Goal: Information Seeking & Learning: Learn about a topic

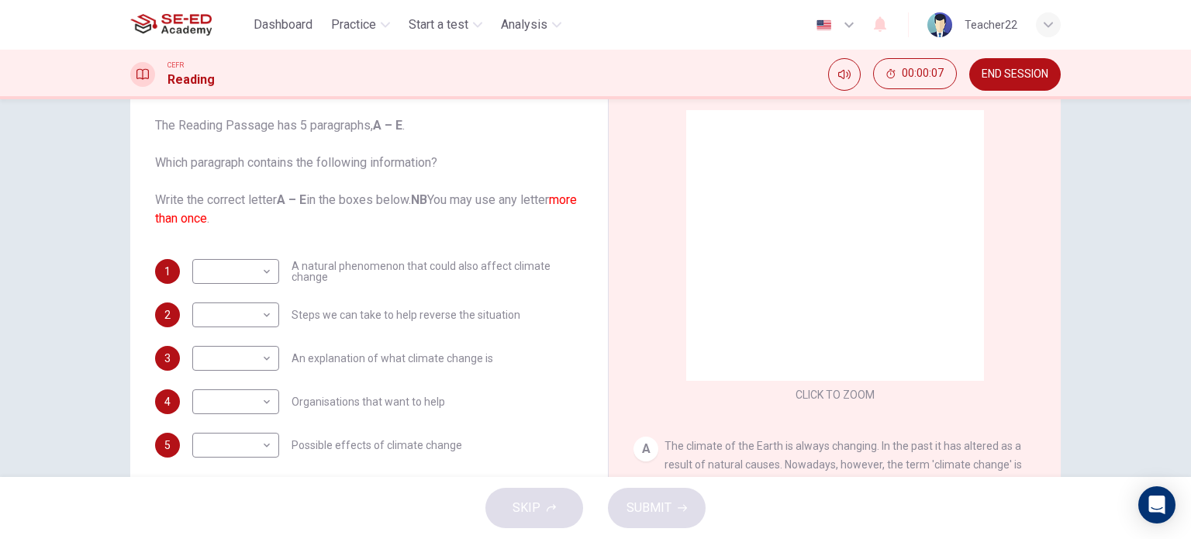
scroll to position [89, 0]
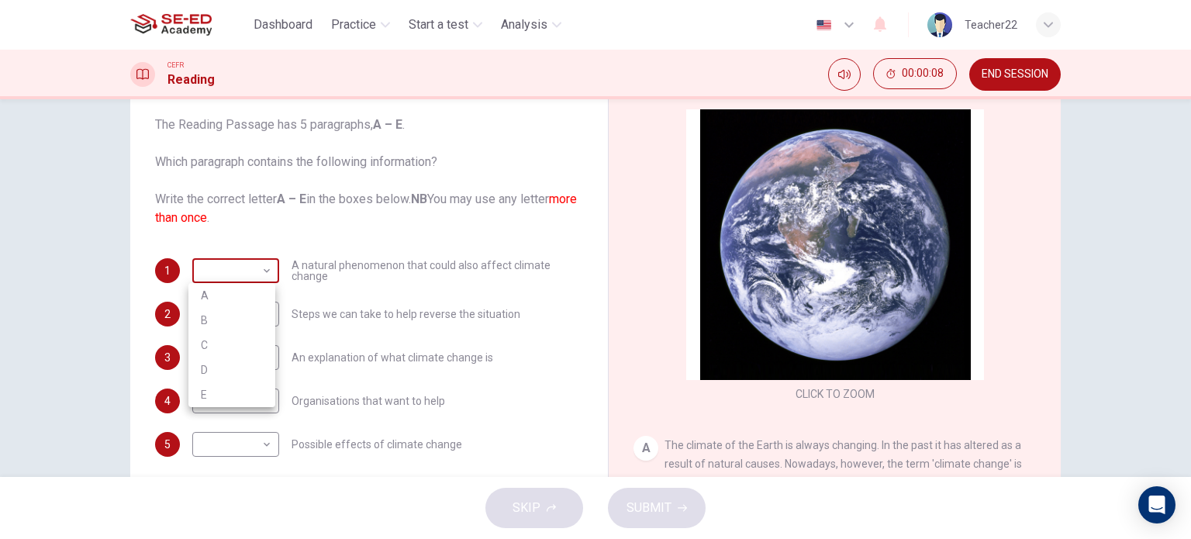
click at [248, 264] on body "This site uses cookies, as explained in our Privacy Policy . If you agree to th…" at bounding box center [595, 269] width 1191 height 539
click at [248, 264] on div at bounding box center [595, 269] width 1191 height 539
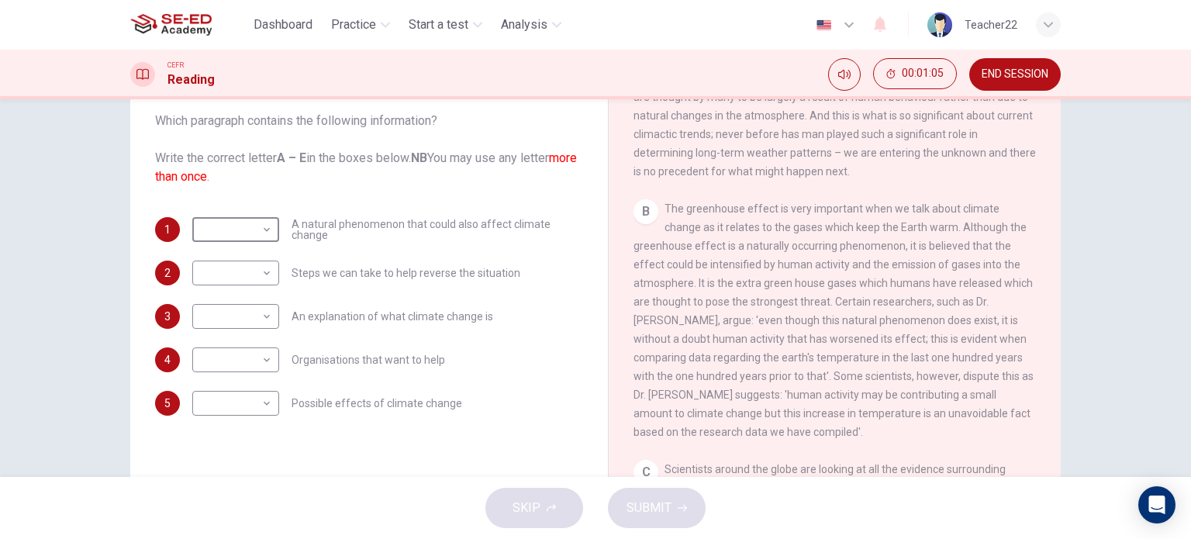
scroll to position [400, 0]
click at [245, 309] on body "This site uses cookies, as explained in our Privacy Policy . If you agree to th…" at bounding box center [595, 269] width 1191 height 539
click at [223, 333] on li "A" at bounding box center [231, 340] width 87 height 25
type input "A"
click at [260, 223] on body "This site uses cookies, as explained in our Privacy Policy . If you agree to th…" at bounding box center [595, 269] width 1191 height 539
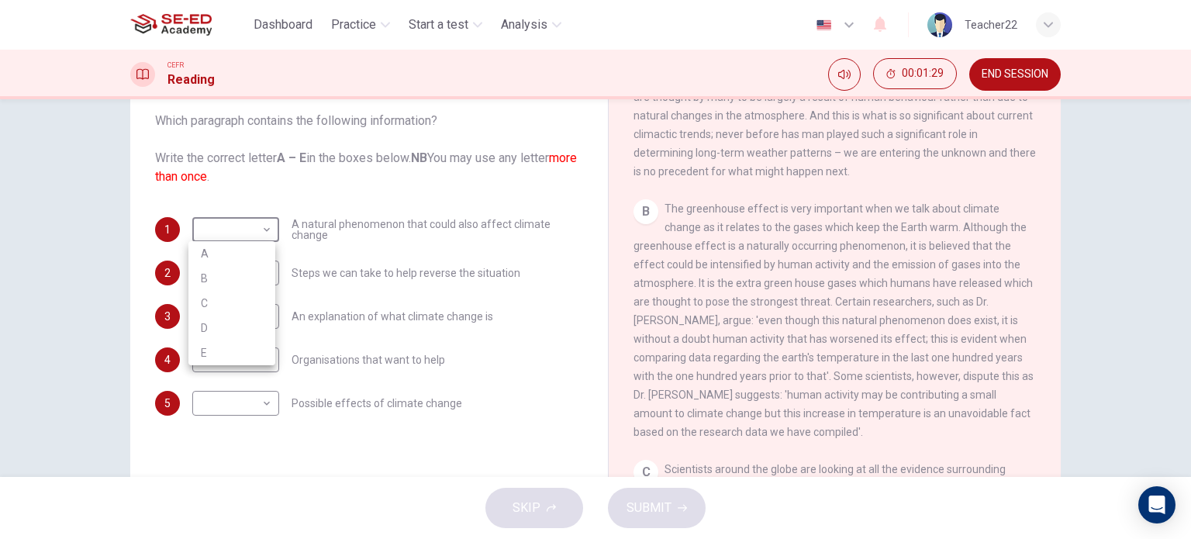
click at [242, 274] on li "B" at bounding box center [231, 278] width 87 height 25
type input "B"
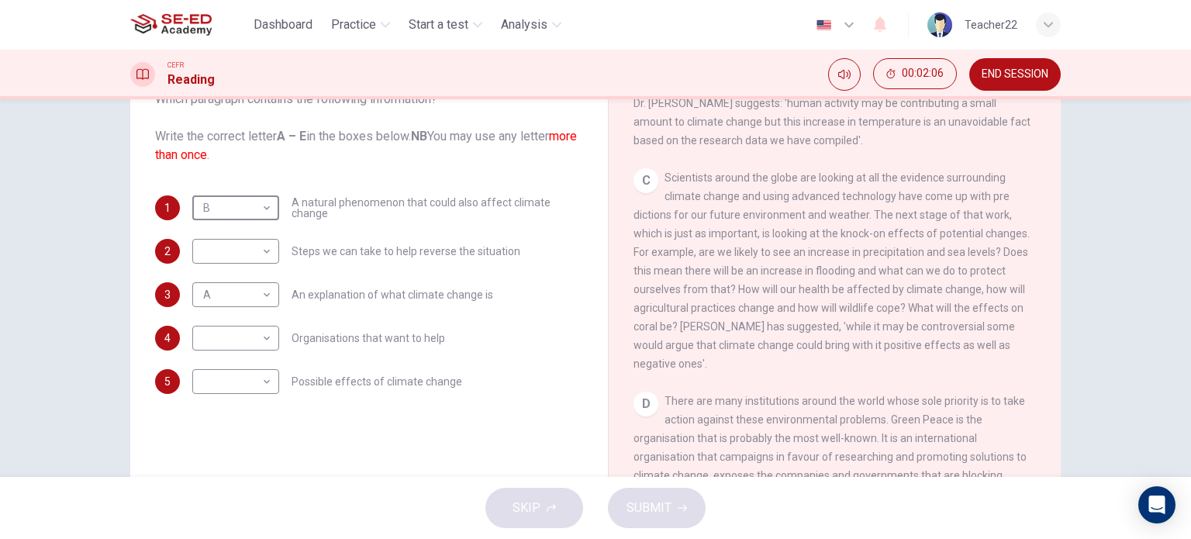
scroll to position [172, 0]
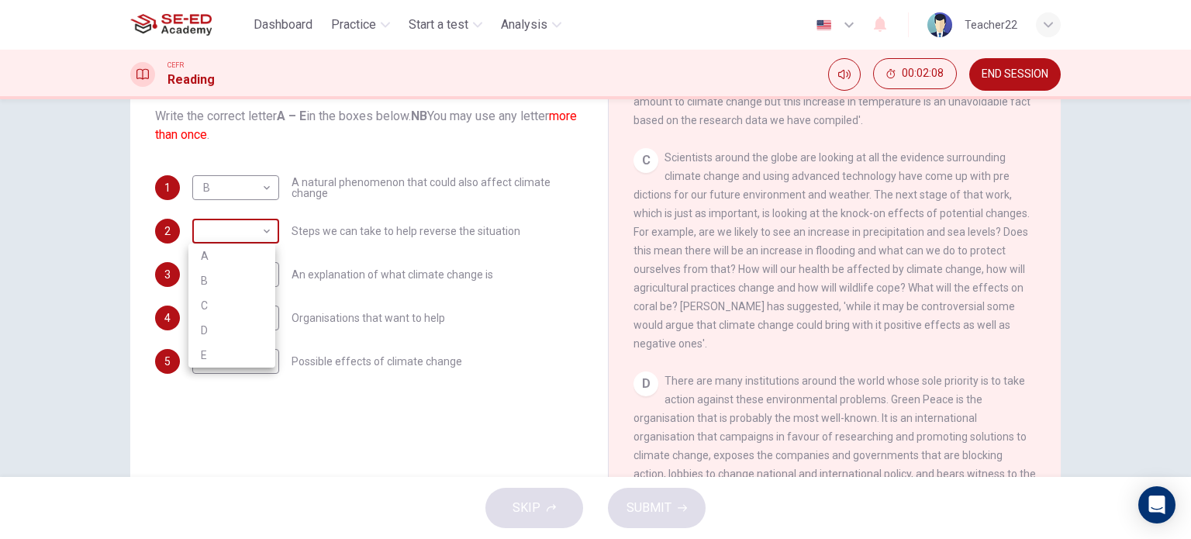
click at [257, 226] on body "This site uses cookies, as explained in our Privacy Policy . If you agree to th…" at bounding box center [595, 269] width 1191 height 539
click at [239, 297] on li "C" at bounding box center [231, 305] width 87 height 25
type input "C"
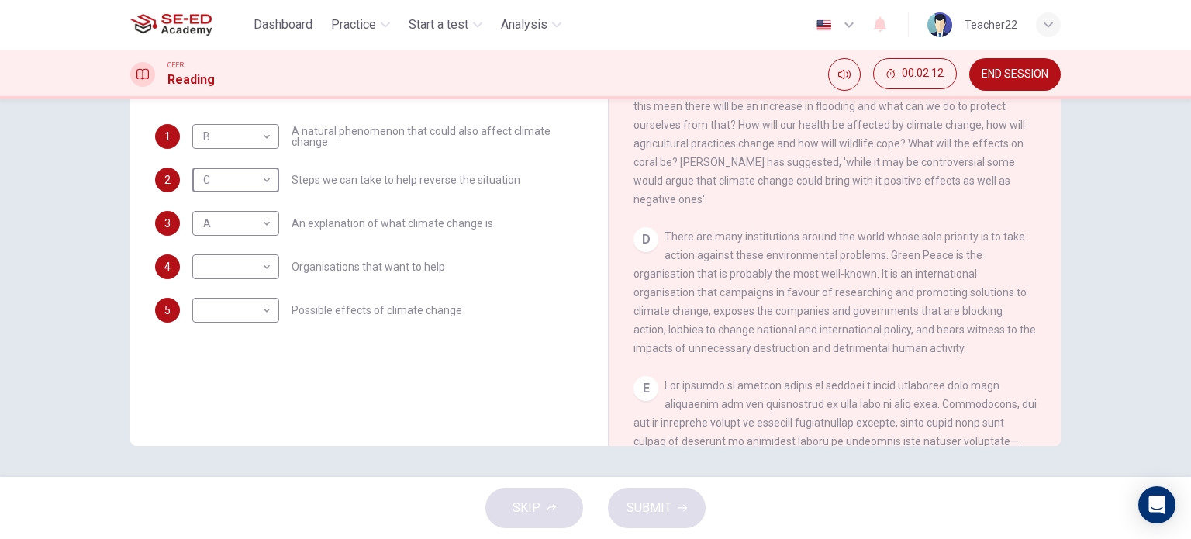
scroll to position [788, 0]
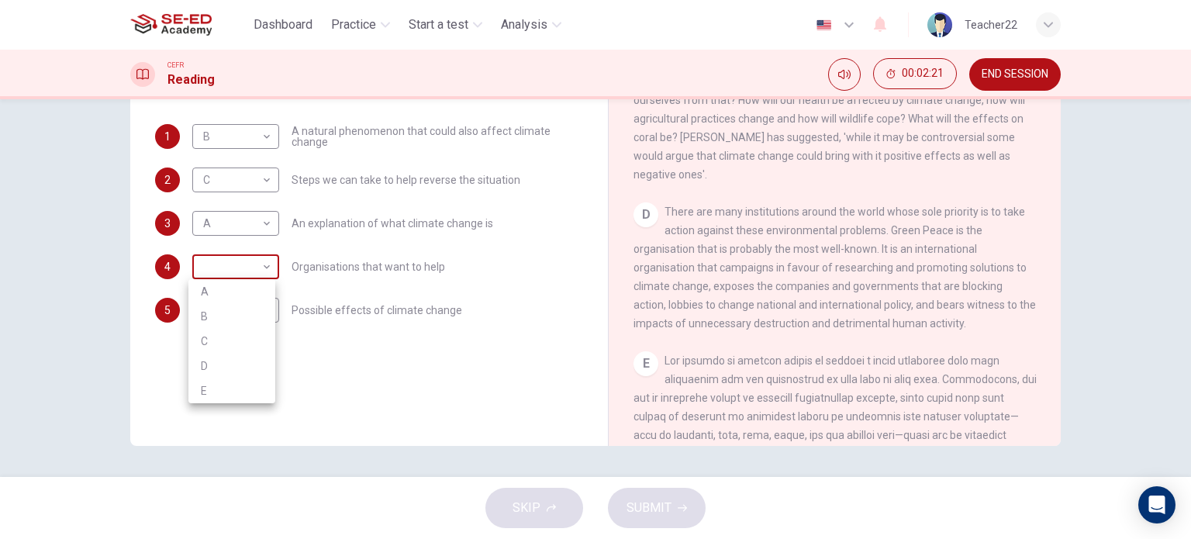
click at [250, 269] on body "This site uses cookies, as explained in our Privacy Policy . If you agree to th…" at bounding box center [595, 269] width 1191 height 539
click at [223, 362] on li "D" at bounding box center [231, 365] width 87 height 25
type input "D"
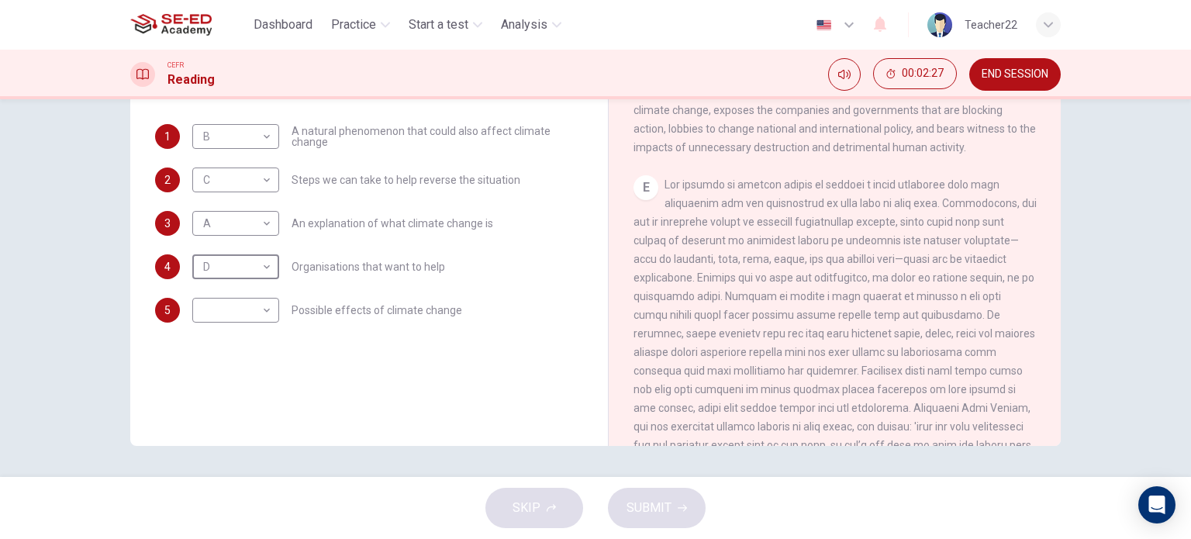
scroll to position [967, 0]
click at [260, 312] on body "This site uses cookies, as explained in our Privacy Policy . If you agree to th…" at bounding box center [595, 269] width 1191 height 539
click at [226, 427] on li "E" at bounding box center [231, 434] width 87 height 25
type input "E"
click at [659, 498] on span "SUBMIT" at bounding box center [648, 508] width 45 height 22
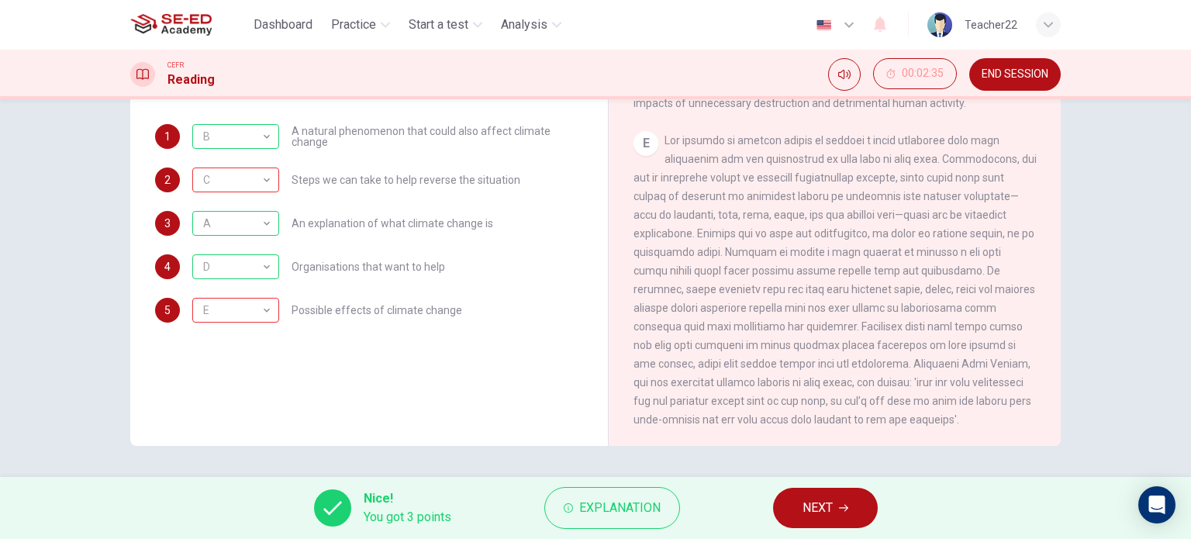
scroll to position [1009, 0]
click at [595, 497] on span "Explanation" at bounding box center [619, 508] width 81 height 22
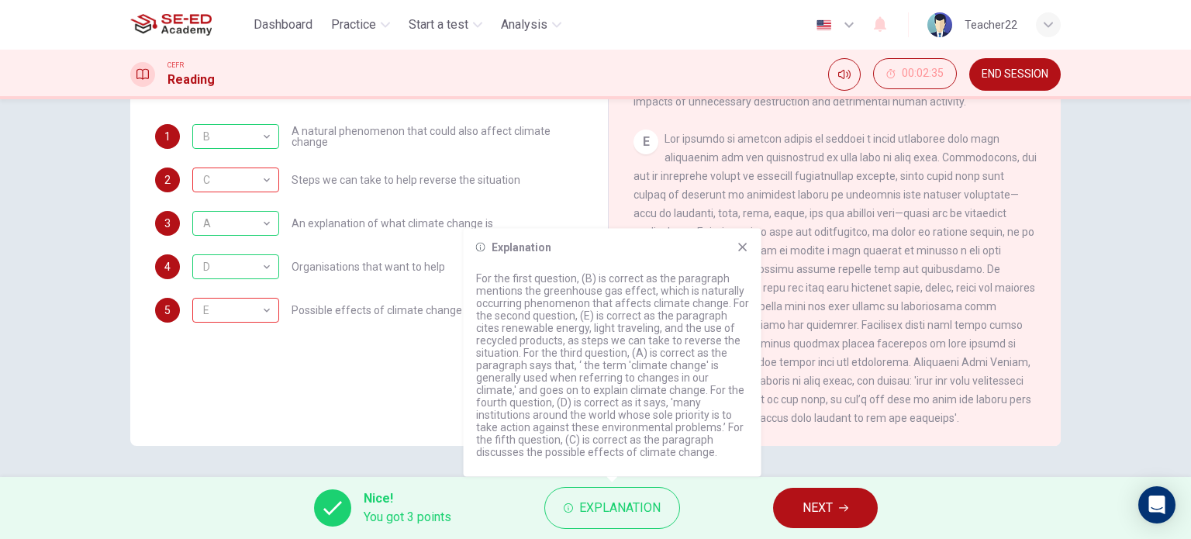
click at [375, 365] on div "Questions 1 - 5 The Reading Passage has 5 paragraphs, A – E . Which paragraph c…" at bounding box center [369, 183] width 453 height 523
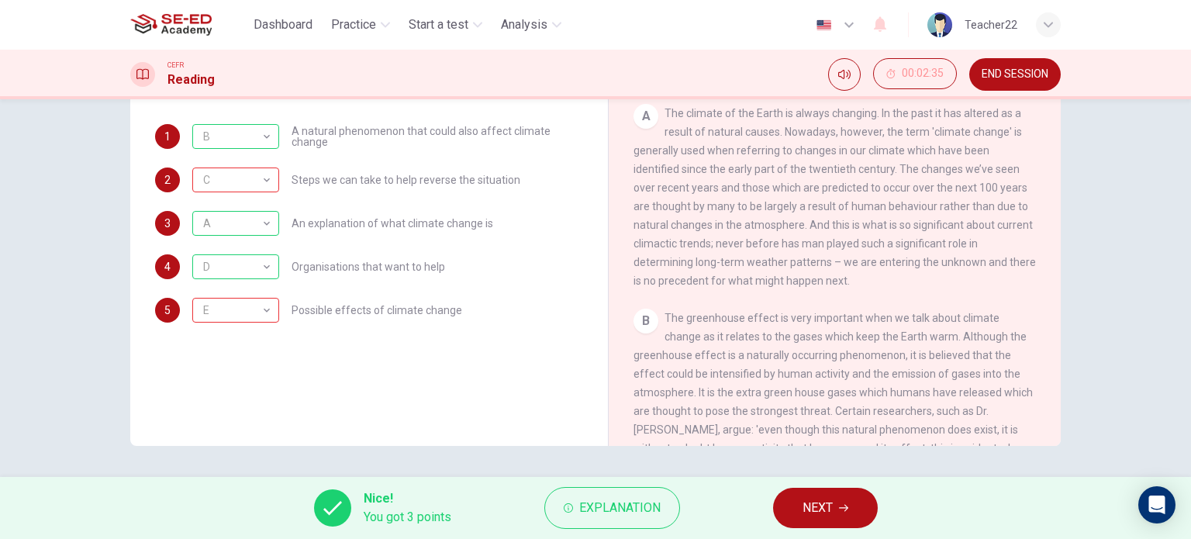
scroll to position [184, 0]
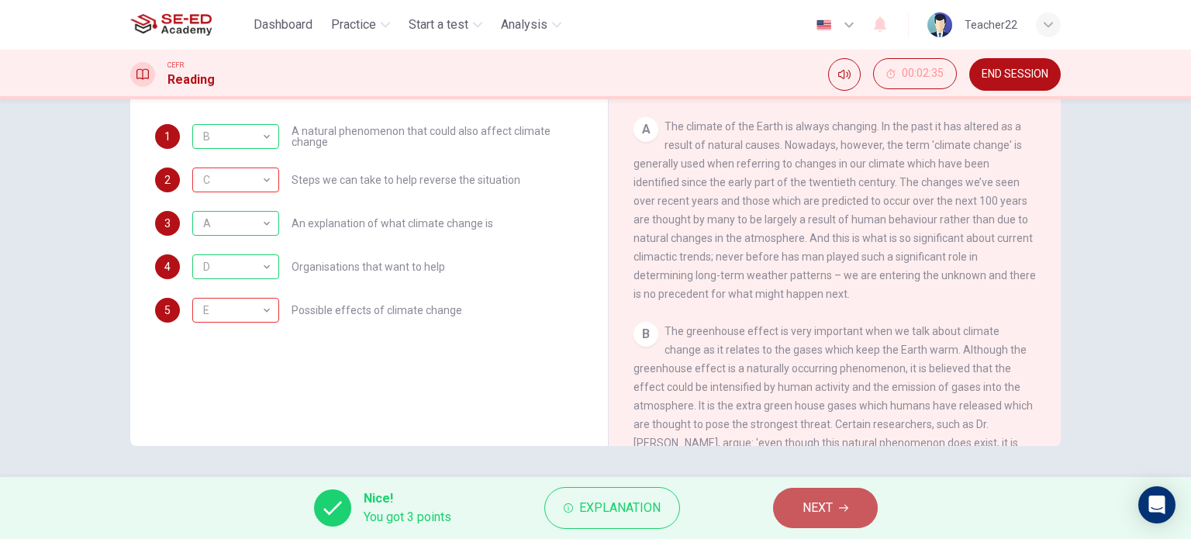
click at [792, 502] on button "NEXT" at bounding box center [825, 508] width 105 height 40
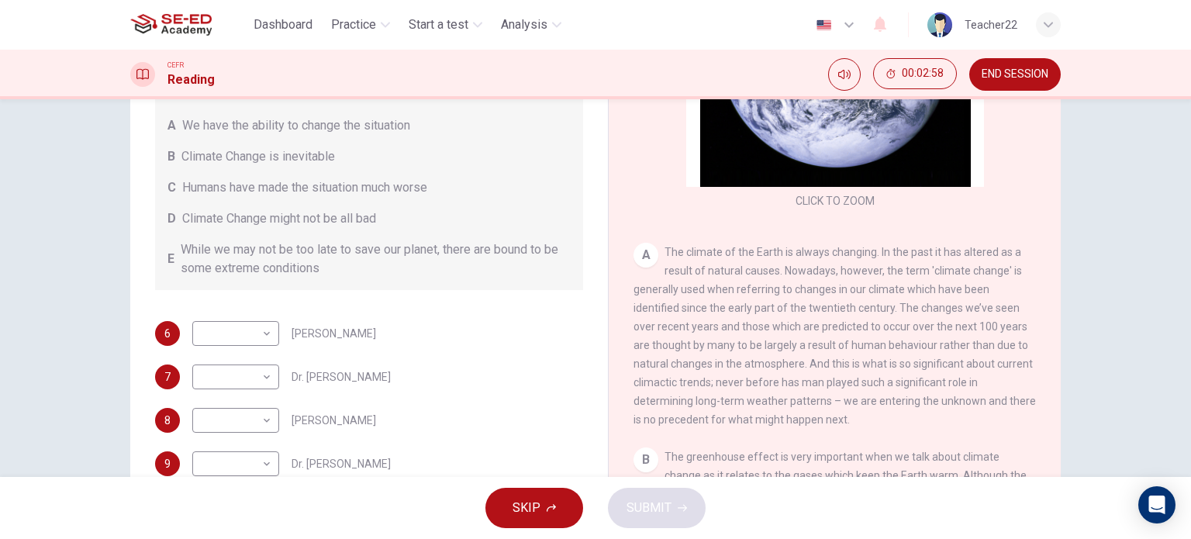
scroll to position [0, 0]
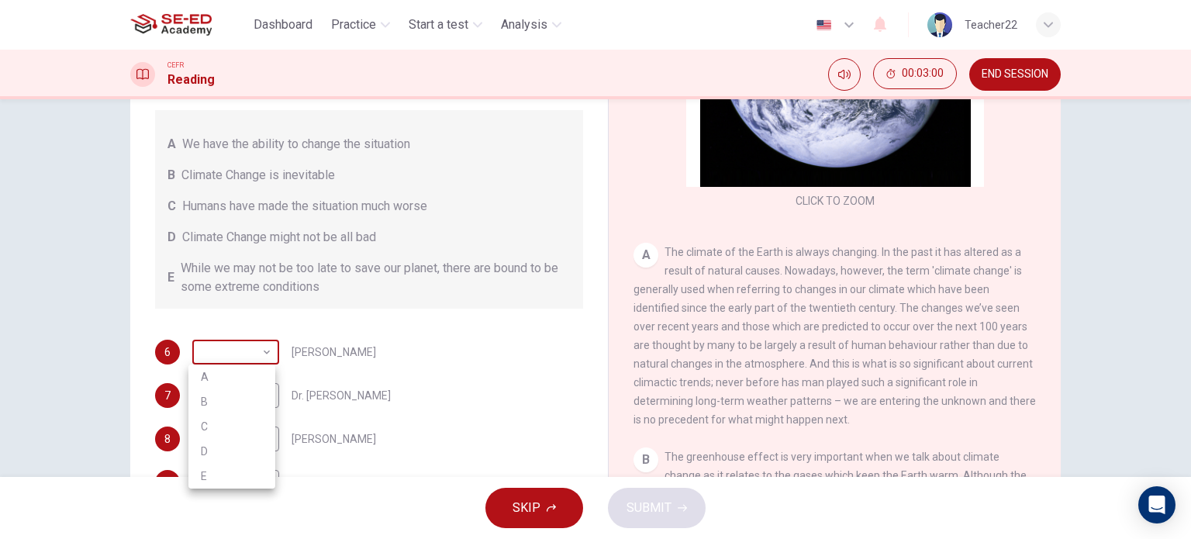
click at [214, 338] on body "This site uses cookies, as explained in our Privacy Policy . If you agree to th…" at bounding box center [595, 269] width 1191 height 539
click at [214, 338] on div at bounding box center [595, 269] width 1191 height 539
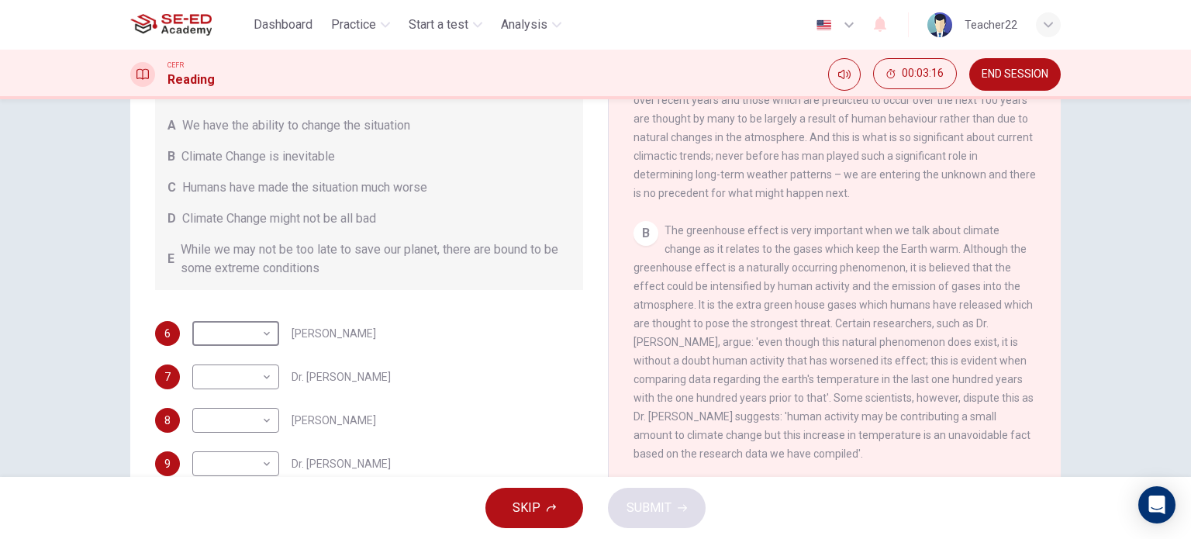
scroll to position [347, 0]
click at [236, 377] on body "This site uses cookies, as explained in our Privacy Policy . If you agree to th…" at bounding box center [595, 269] width 1191 height 539
click at [214, 442] on li "C" at bounding box center [231, 450] width 87 height 25
type input "C"
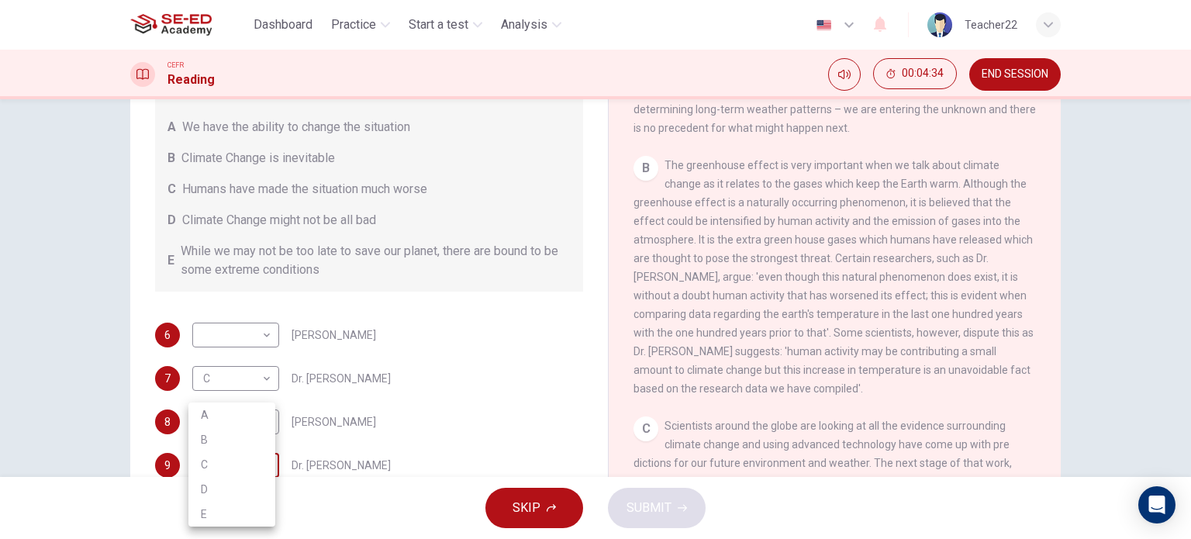
scroll to position [173, 0]
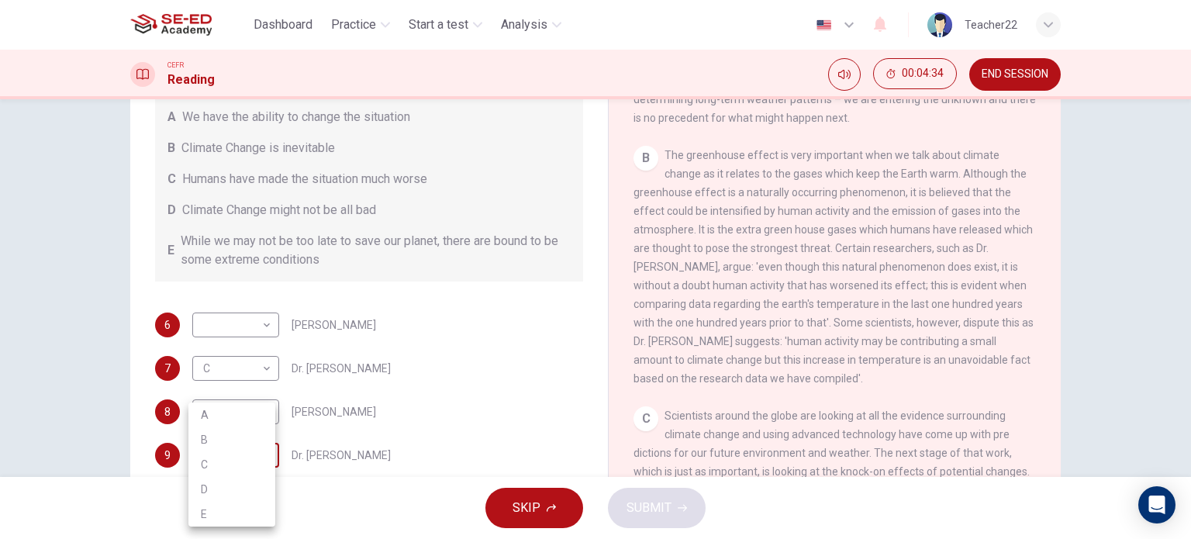
click at [267, 464] on body "This site uses cookies, as explained in our Privacy Policy . If you agree to th…" at bounding box center [595, 269] width 1191 height 539
click at [229, 427] on li "B" at bounding box center [231, 439] width 87 height 25
type input "B"
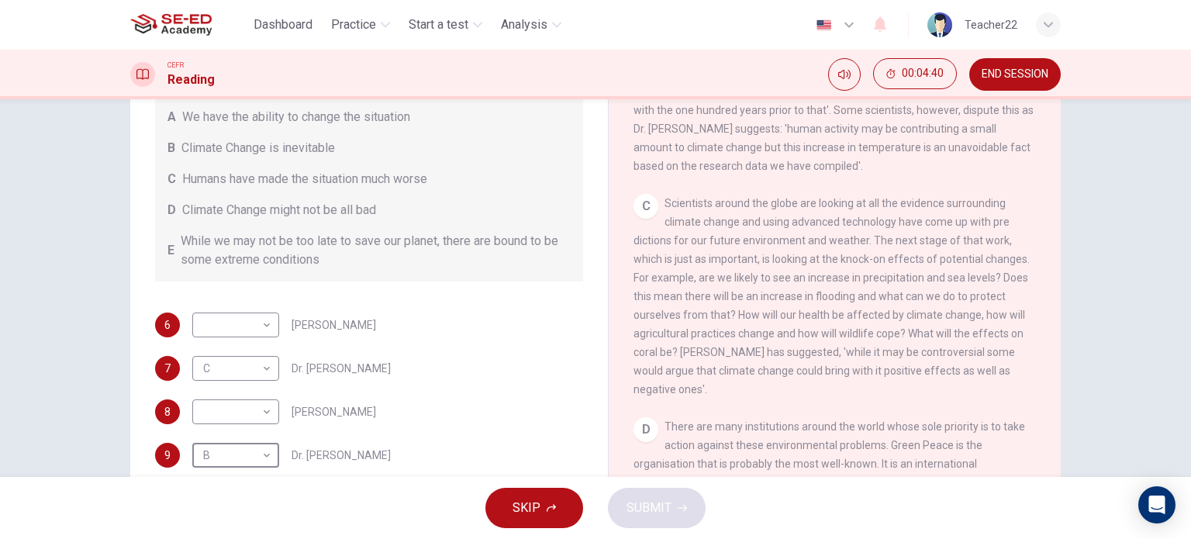
scroll to position [625, 0]
click at [239, 326] on body "This site uses cookies, as explained in our Privacy Policy . If you agree to th…" at bounding box center [595, 269] width 1191 height 539
click at [224, 429] on li "D" at bounding box center [231, 423] width 87 height 25
type input "D"
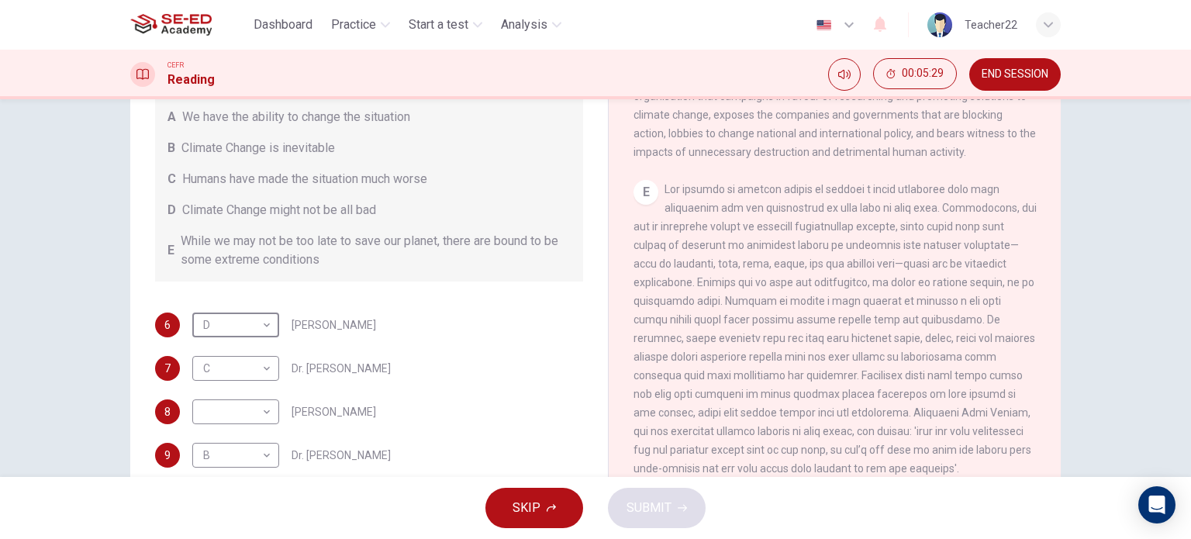
scroll to position [1044, 0]
click at [251, 405] on body "This site uses cookies, as explained in our Privacy Policy . If you agree to th…" at bounding box center [595, 269] width 1191 height 539
click at [239, 408] on li "A" at bounding box center [231, 414] width 87 height 25
type input "A"
click at [677, 505] on icon "button" at bounding box center [681, 507] width 9 height 9
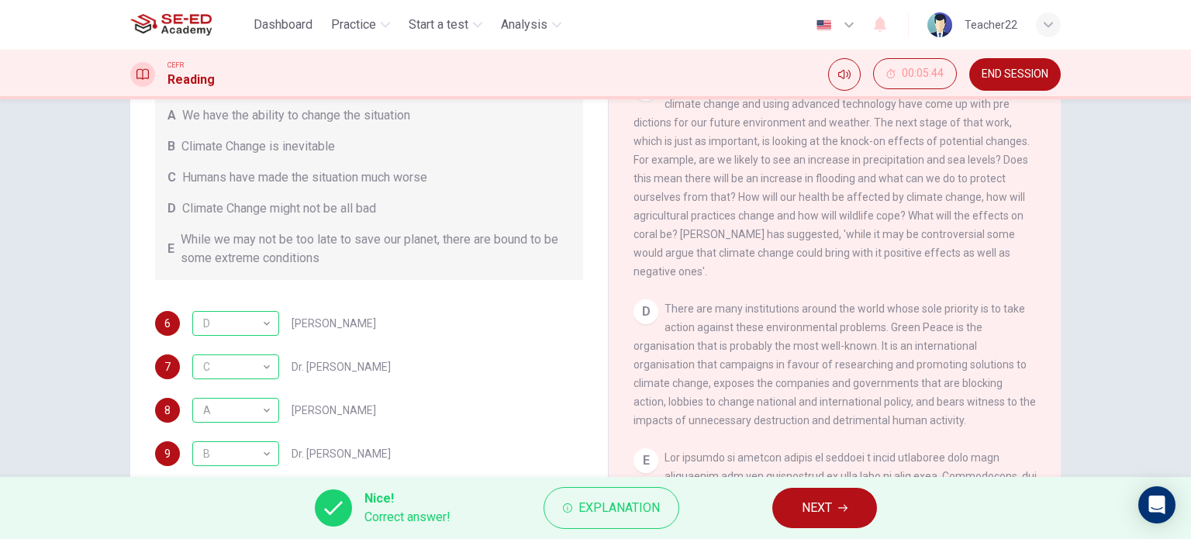
scroll to position [743, 0]
click at [800, 505] on button "NEXT" at bounding box center [824, 508] width 105 height 40
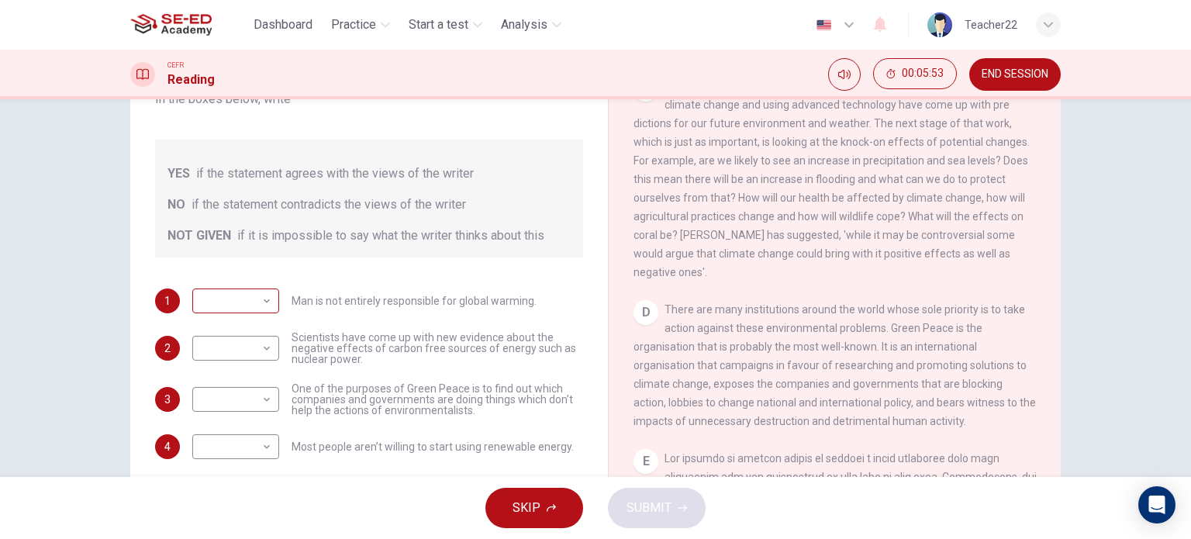
scroll to position [172, 0]
click at [247, 285] on body "This site uses cookies, as explained in our Privacy Policy . If you agree to th…" at bounding box center [595, 269] width 1191 height 539
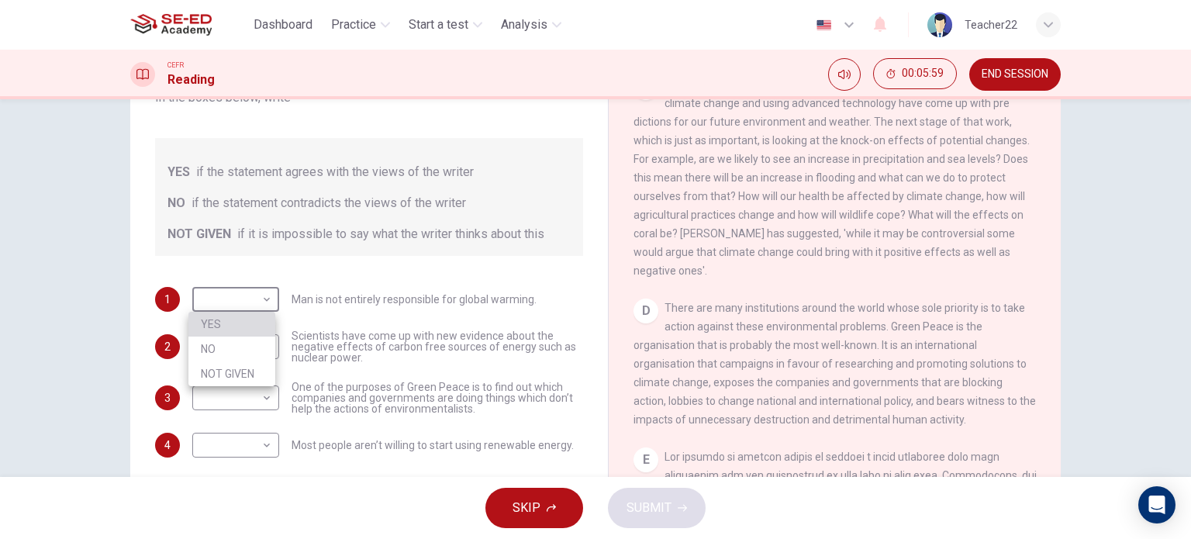
click at [236, 323] on li "YES" at bounding box center [231, 324] width 87 height 25
type input "YES"
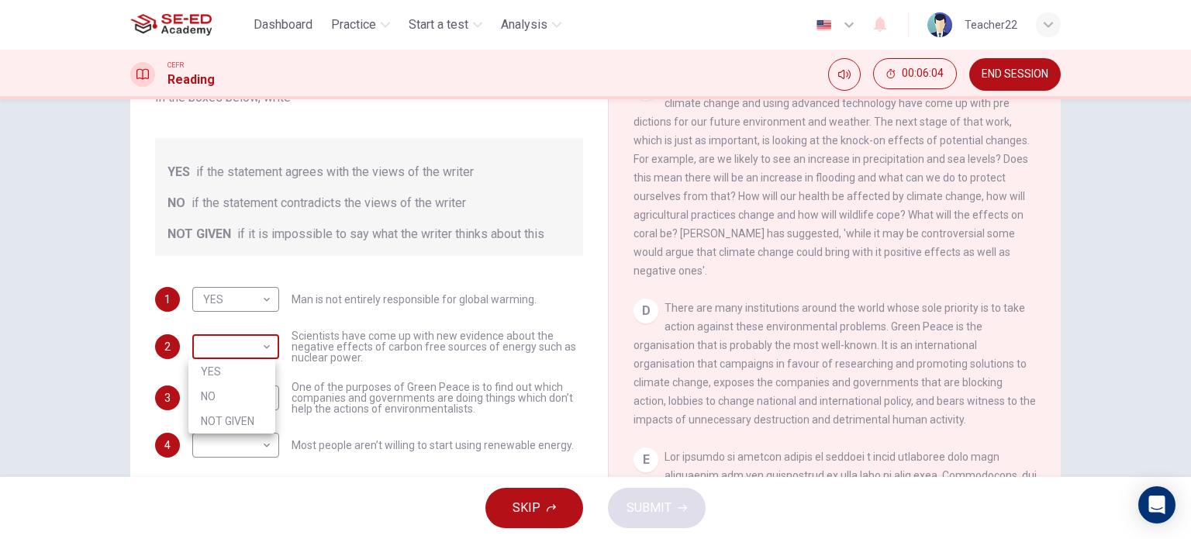
click at [254, 344] on body "This site uses cookies, as explained in our Privacy Policy . If you agree to th…" at bounding box center [595, 269] width 1191 height 539
click at [239, 415] on li "NOT GIVEN" at bounding box center [231, 420] width 87 height 25
type input "NOT GIVEN"
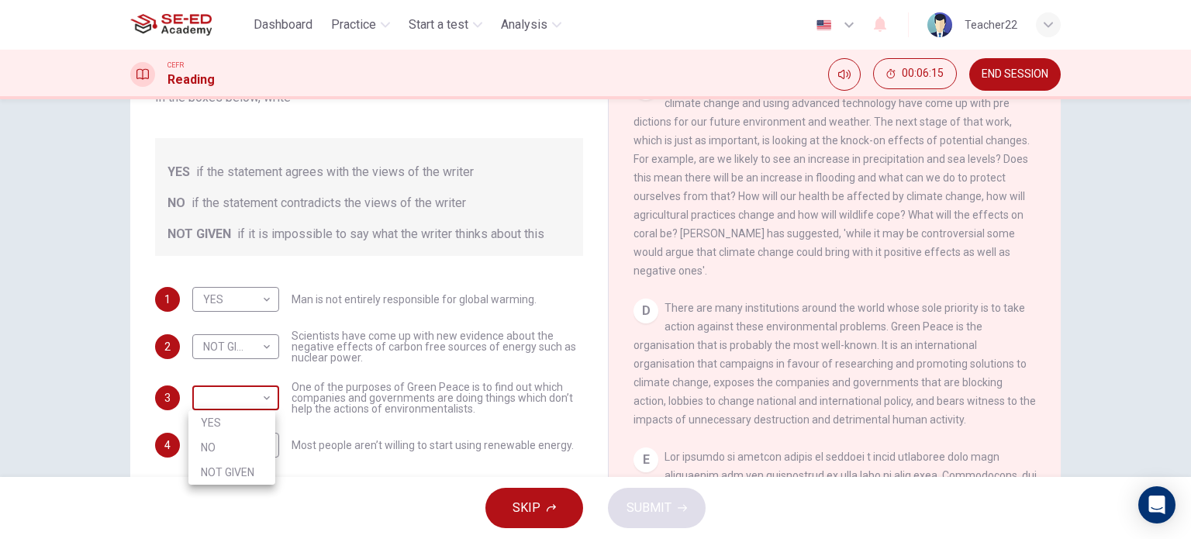
click at [251, 398] on body "This site uses cookies, as explained in our Privacy Policy . If you agree to th…" at bounding box center [595, 269] width 1191 height 539
click at [240, 421] on li "YES" at bounding box center [231, 422] width 87 height 25
type input "YES"
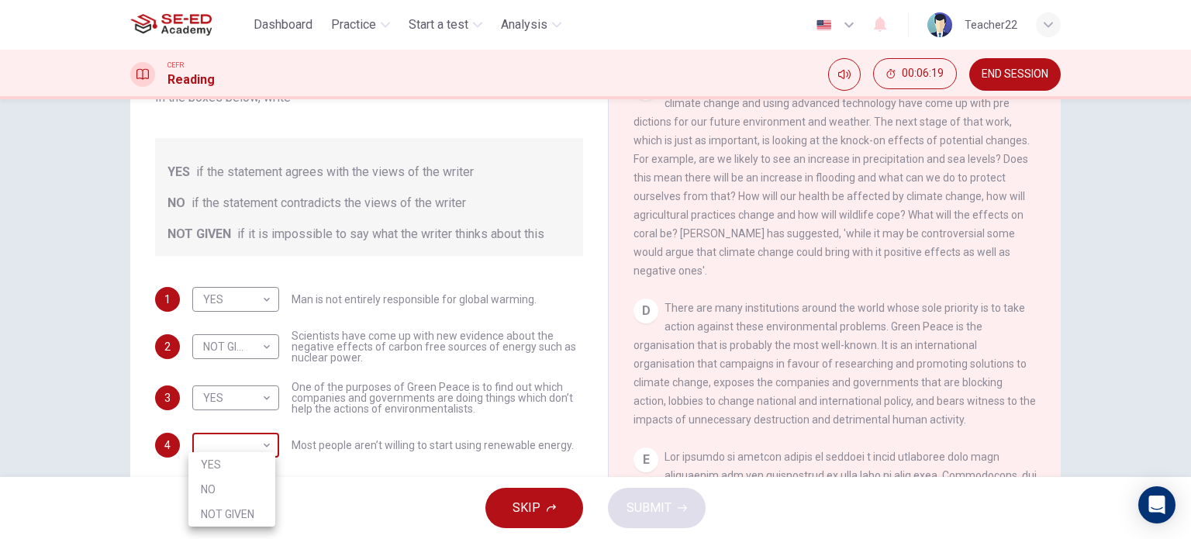
click at [254, 443] on body "This site uses cookies, as explained in our Privacy Policy . If you agree to th…" at bounding box center [595, 269] width 1191 height 539
click at [237, 493] on li "NO" at bounding box center [231, 489] width 87 height 25
type input "NO"
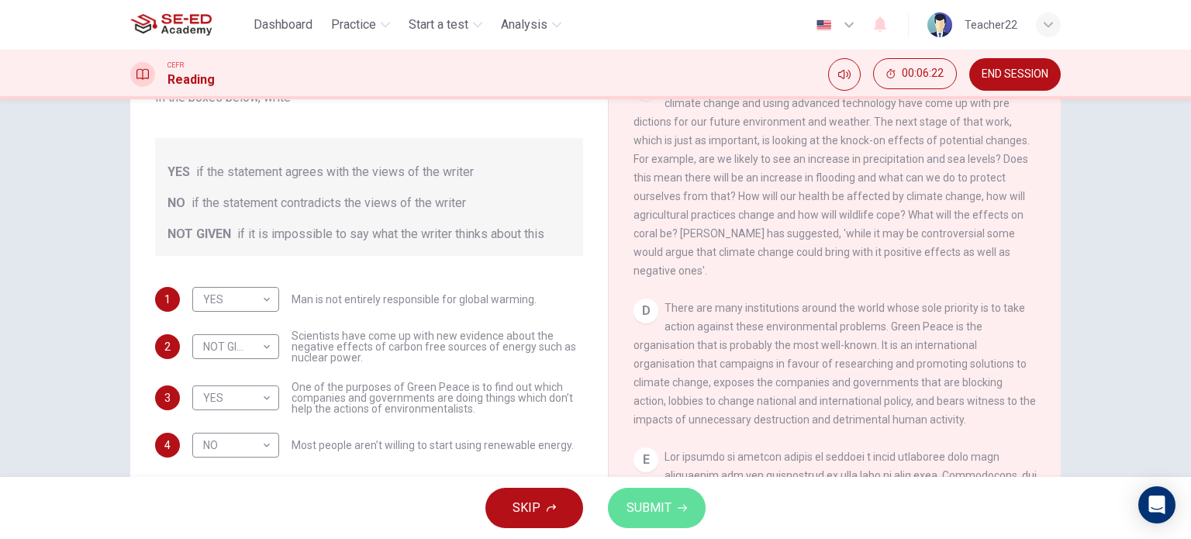
click at [639, 506] on span "SUBMIT" at bounding box center [648, 508] width 45 height 22
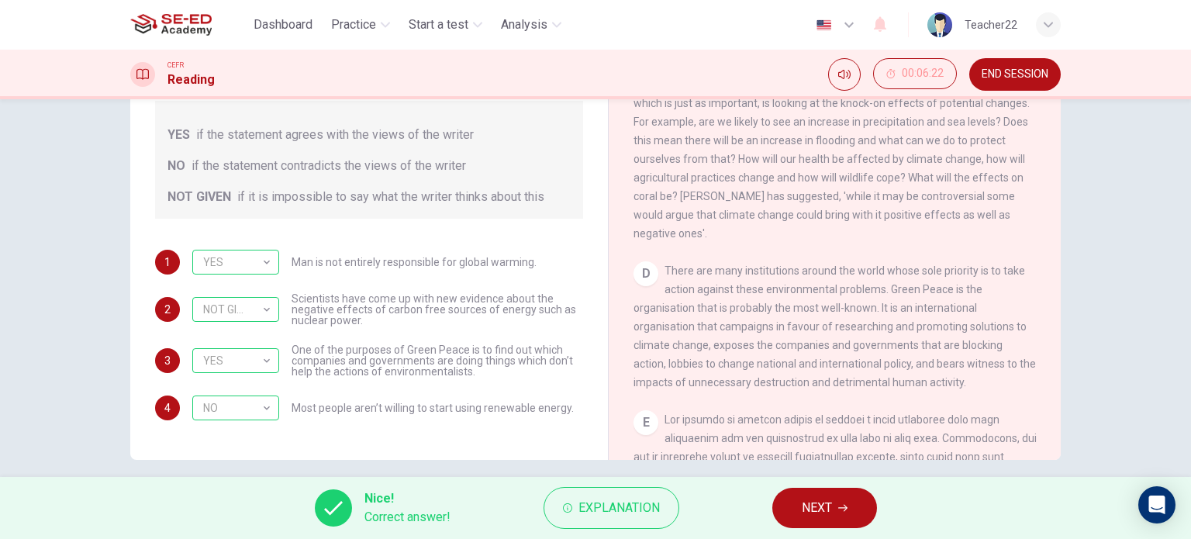
scroll to position [223, 0]
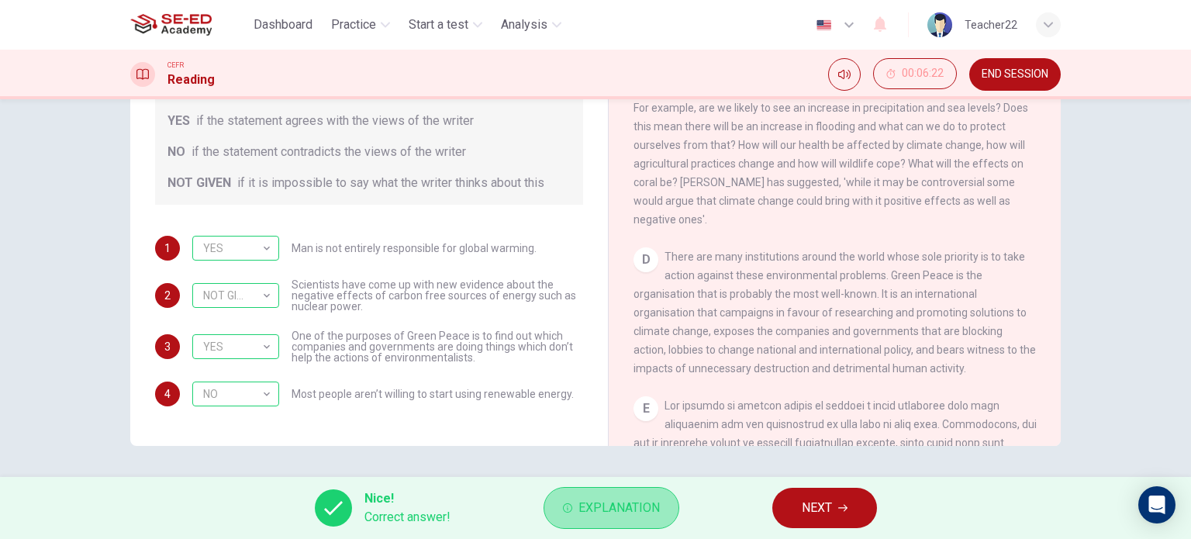
click at [570, 519] on button "Explanation" at bounding box center [611, 508] width 136 height 42
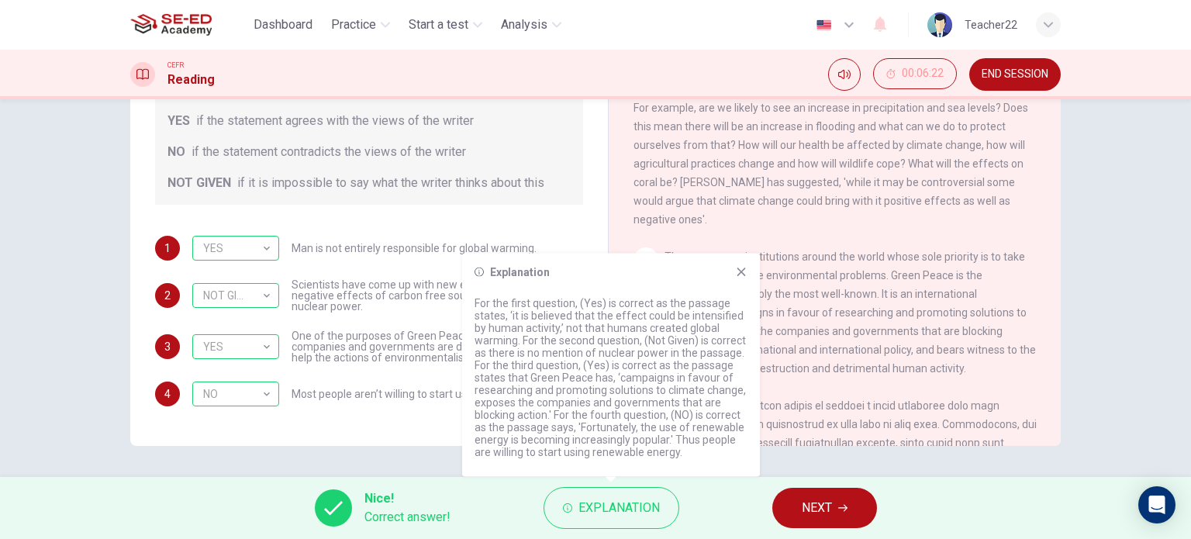
click at [739, 272] on icon at bounding box center [741, 272] width 12 height 12
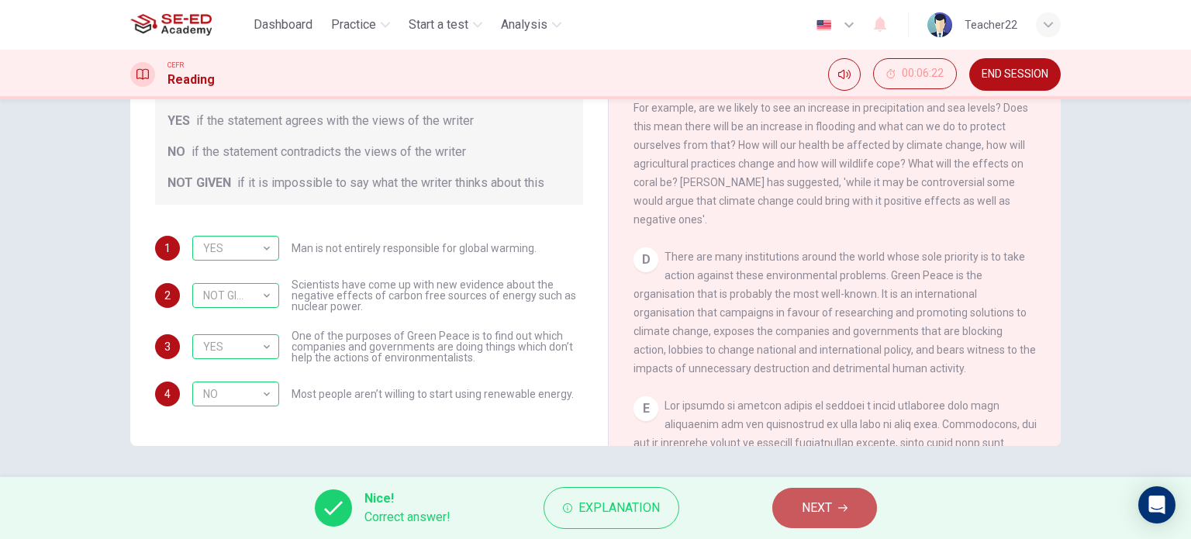
click at [811, 519] on button "NEXT" at bounding box center [824, 508] width 105 height 40
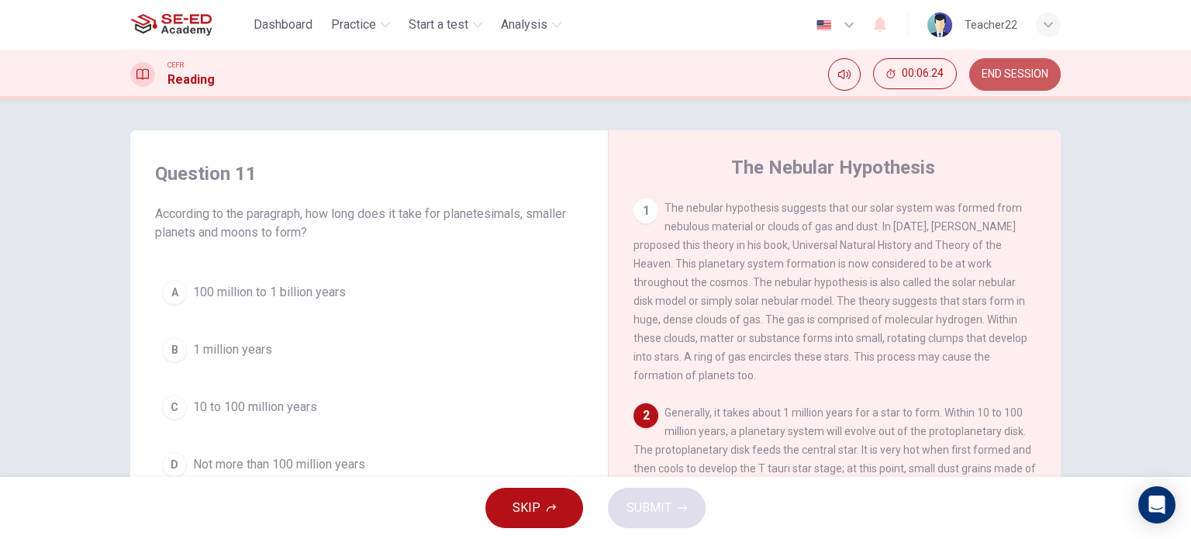
click at [998, 74] on span "END SESSION" at bounding box center [1014, 74] width 67 height 12
